Goal: Book appointment/travel/reservation

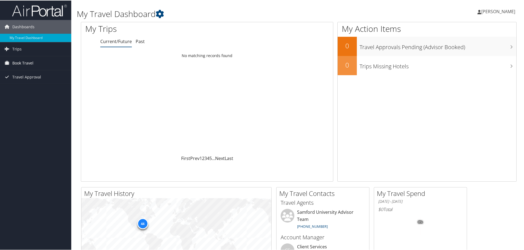
click at [25, 62] on span "Book Travel" at bounding box center [22, 63] width 21 height 14
click at [30, 90] on link "Book/Manage Online Trips" at bounding box center [35, 90] width 71 height 8
